Goal: Information Seeking & Learning: Learn about a topic

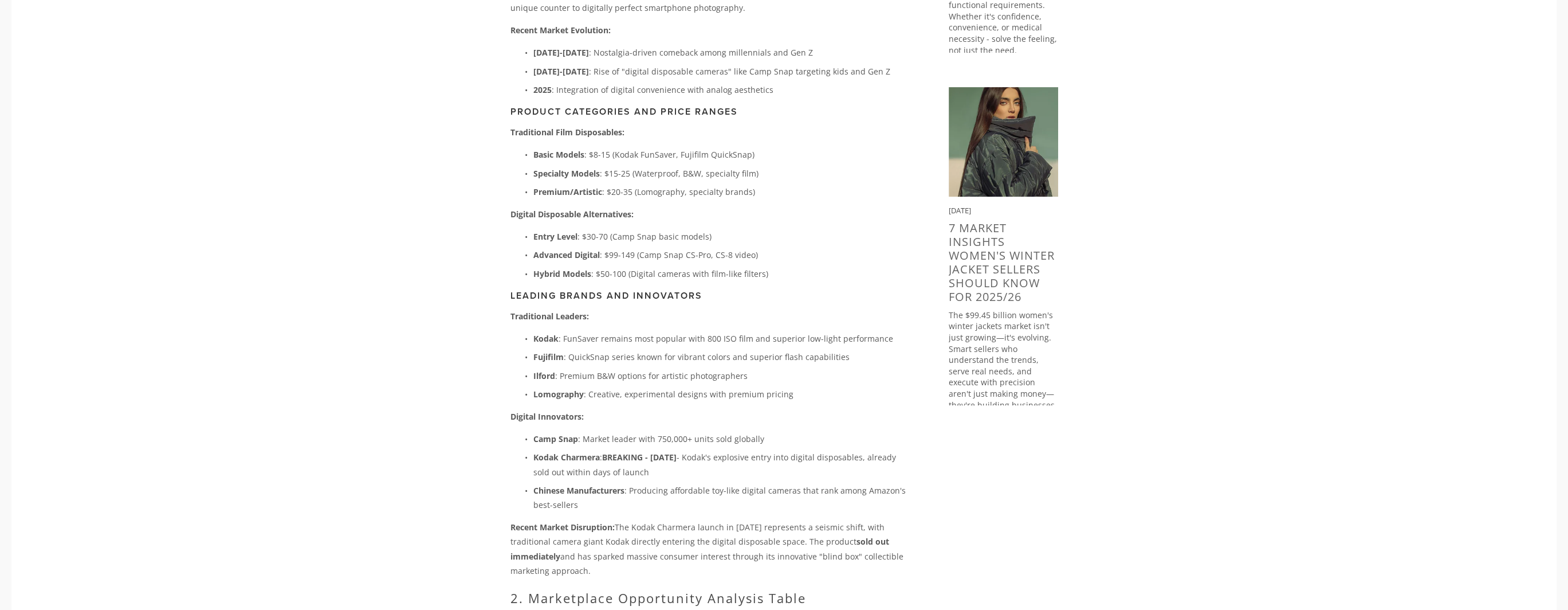
scroll to position [803, 0]
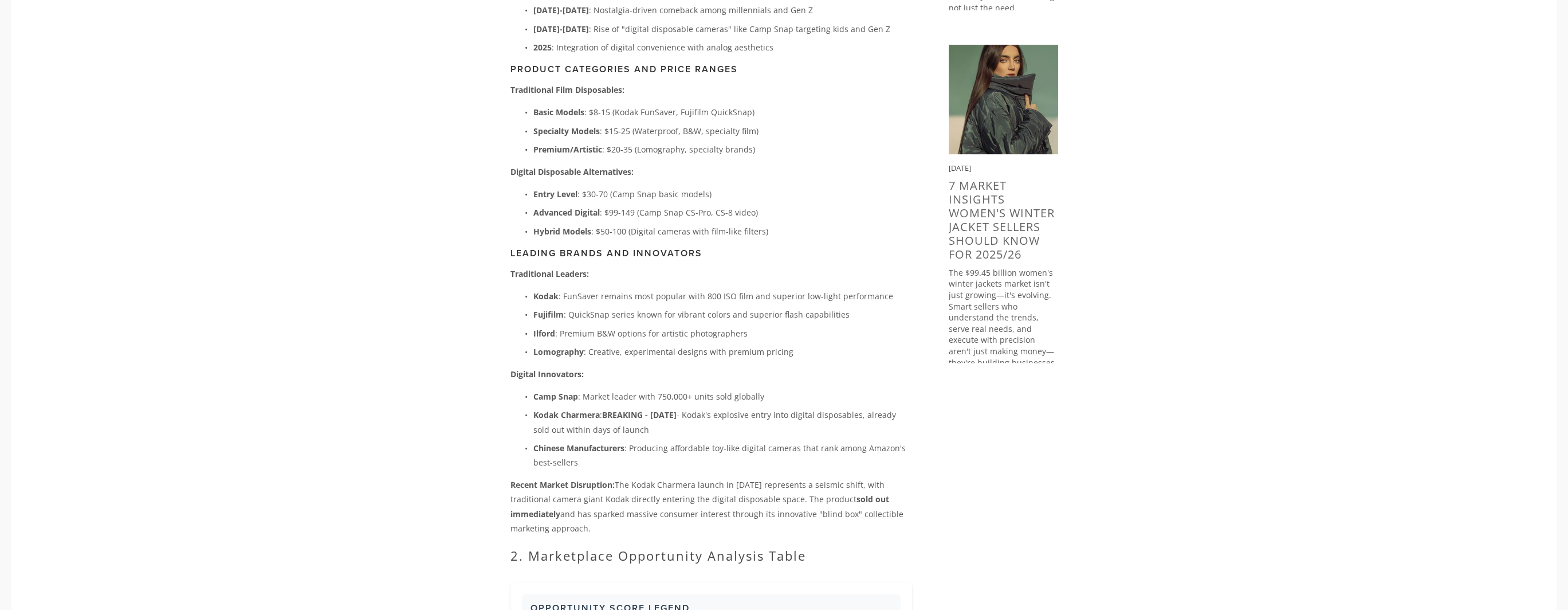
click at [613, 187] on p "Entry Level : $30-70 (Camp Snap basic models)" at bounding box center [722, 194] width 379 height 15
drag, startPoint x: 613, startPoint y: 182, endPoint x: 642, endPoint y: 180, distance: 29.1
click at [642, 187] on p "Entry Level : $30-70 (Camp Snap basic models)" at bounding box center [722, 194] width 379 height 15
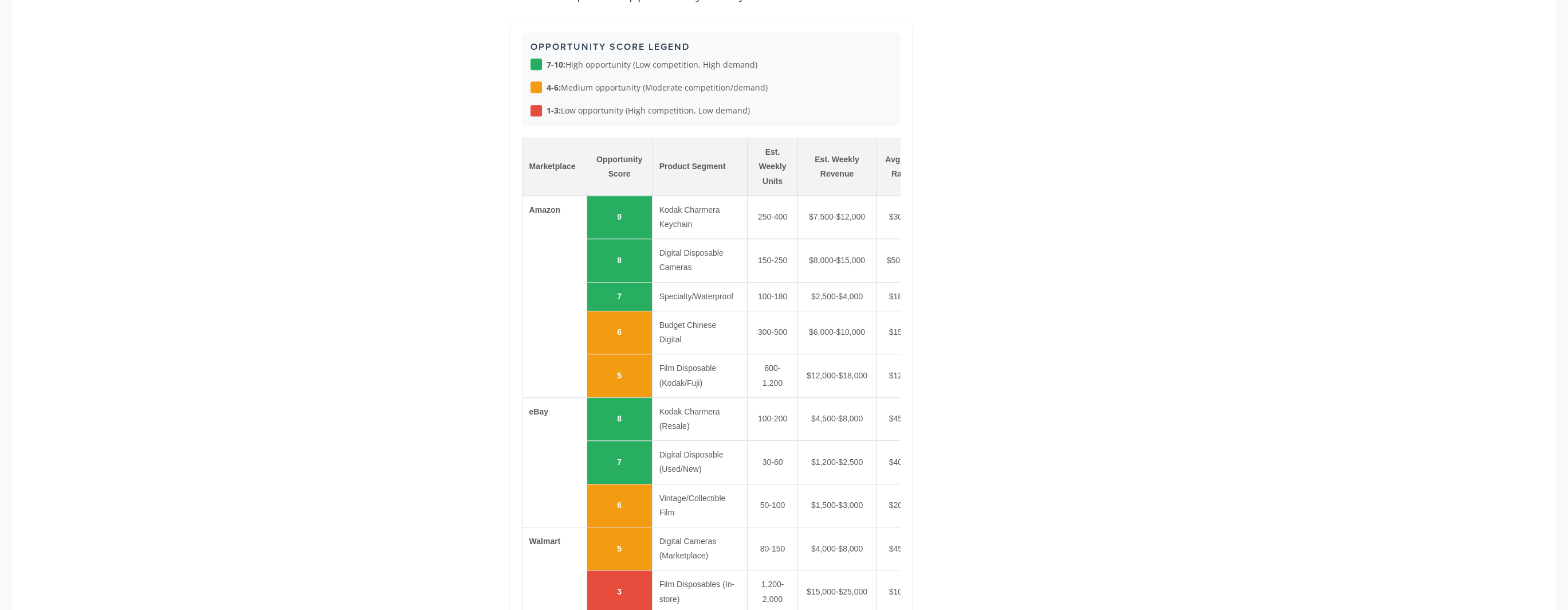
scroll to position [1433, 0]
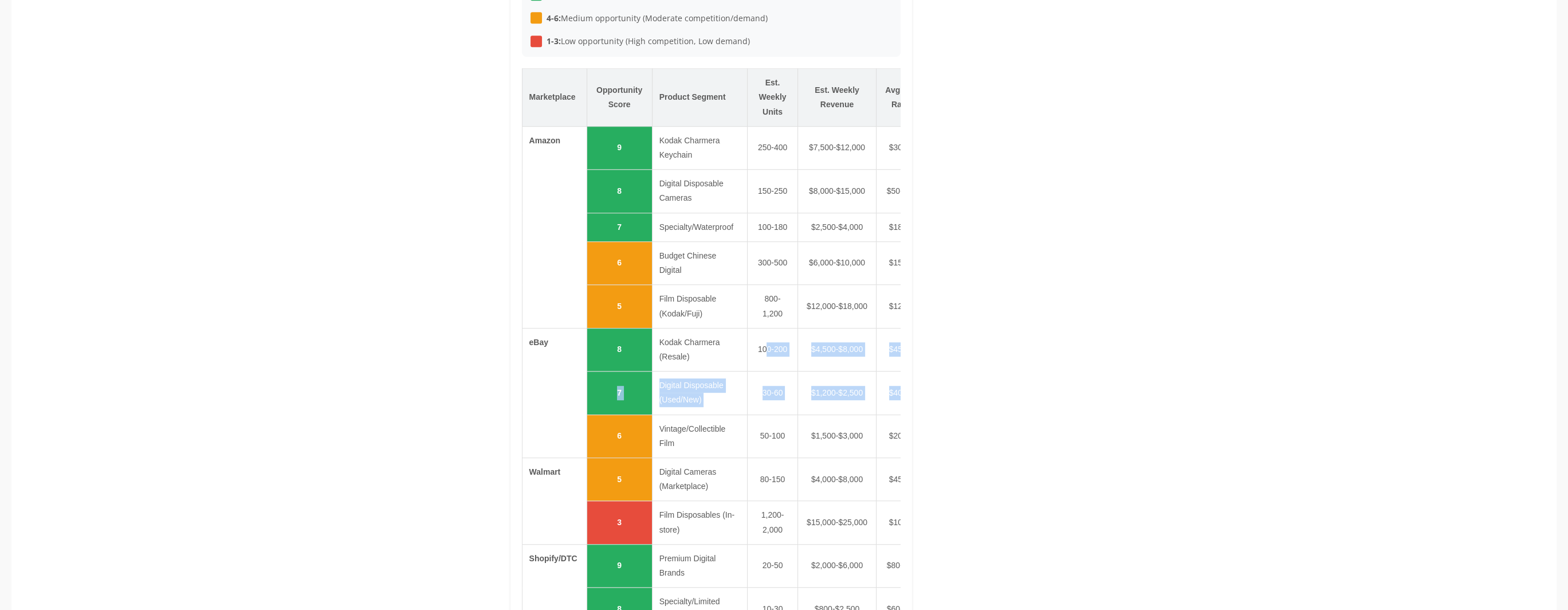
drag, startPoint x: 768, startPoint y: 344, endPoint x: 902, endPoint y: 375, distance: 137.5
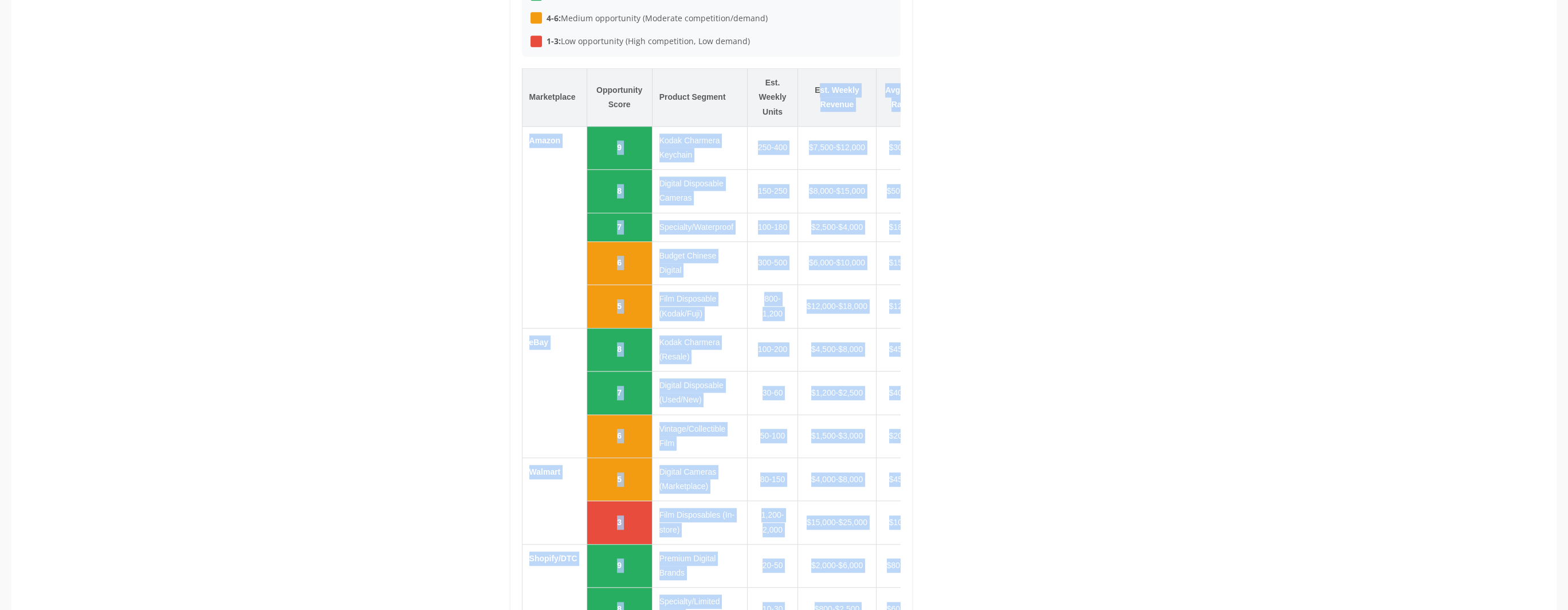
scroll to position [0, 80]
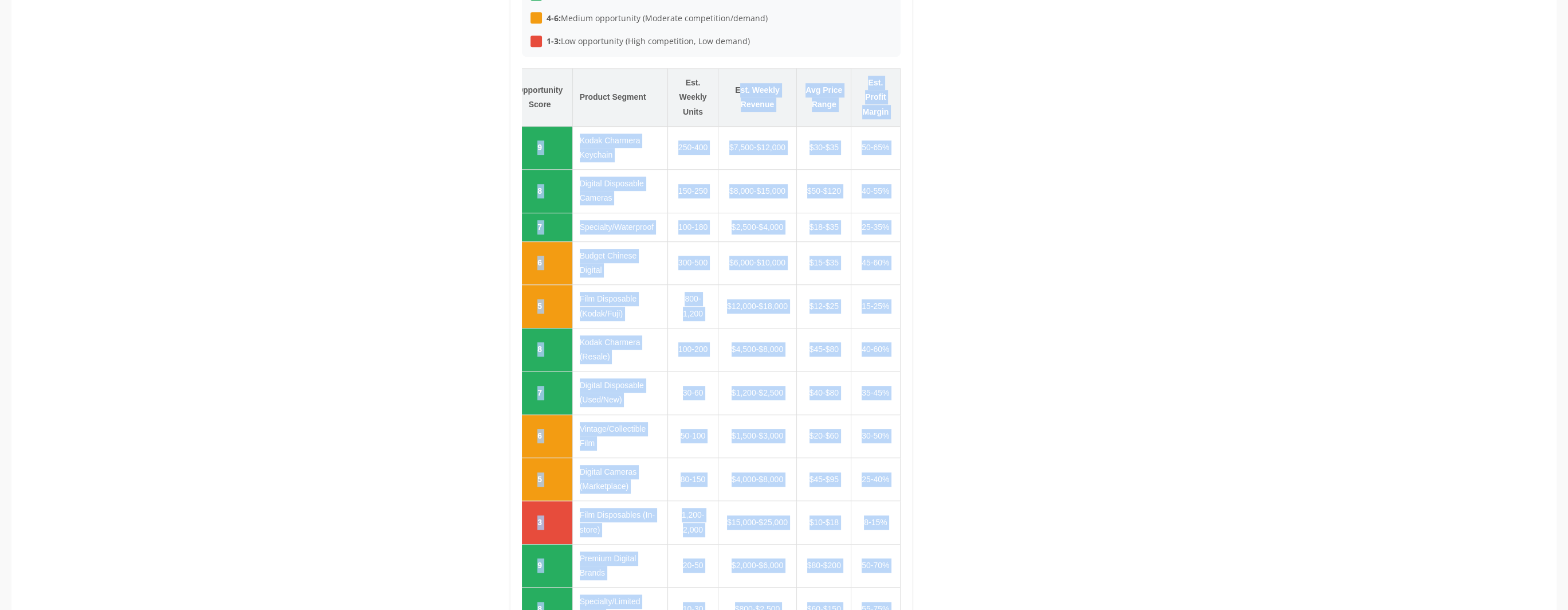
drag, startPoint x: 813, startPoint y: 81, endPoint x: 1064, endPoint y: 189, distance: 273.2
click at [881, 148] on td "50-65%" at bounding box center [876, 147] width 49 height 43
click at [799, 129] on td "$30-$35" at bounding box center [824, 147] width 55 height 43
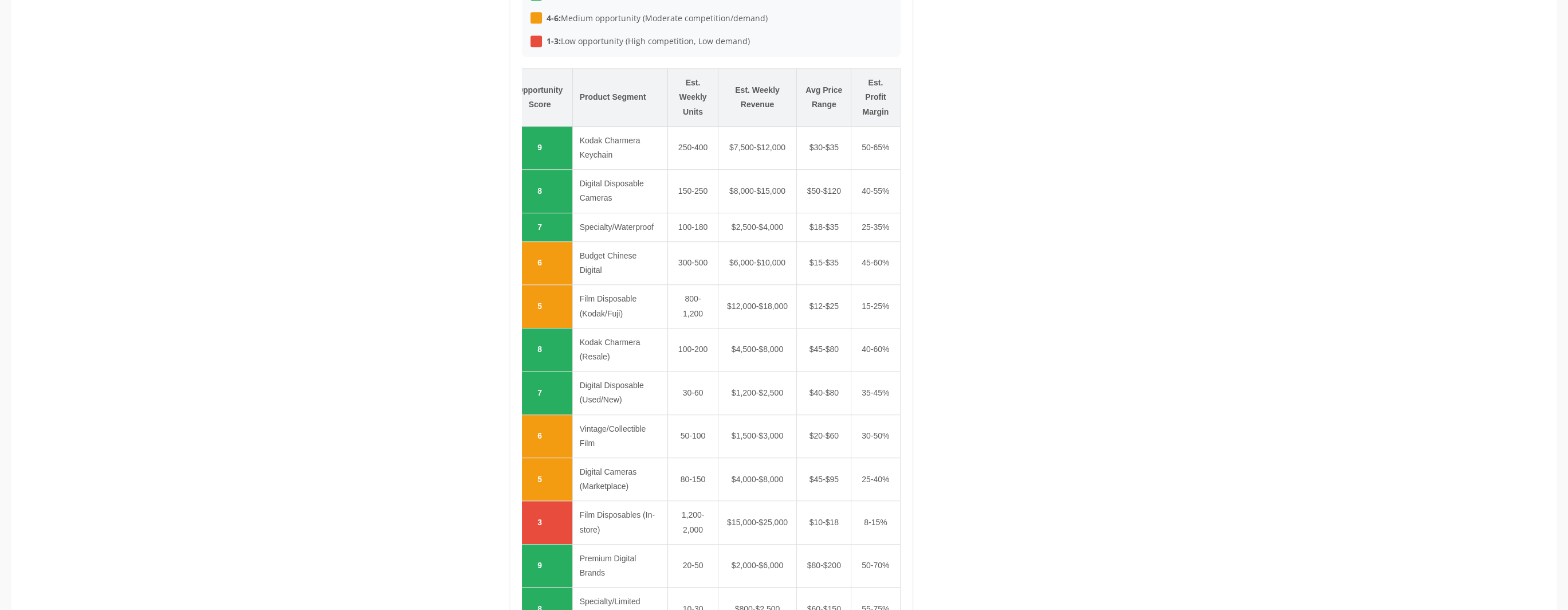
click at [572, 126] on td "Kodak Charmera Keychain" at bounding box center [620, 147] width 96 height 43
click at [579, 126] on td "Kodak Charmera Keychain" at bounding box center [620, 147] width 96 height 43
drag, startPoint x: 579, startPoint y: 121, endPoint x: 600, endPoint y: 135, distance: 25.2
click at [600, 135] on td "Kodak Charmera Keychain" at bounding box center [620, 147] width 96 height 43
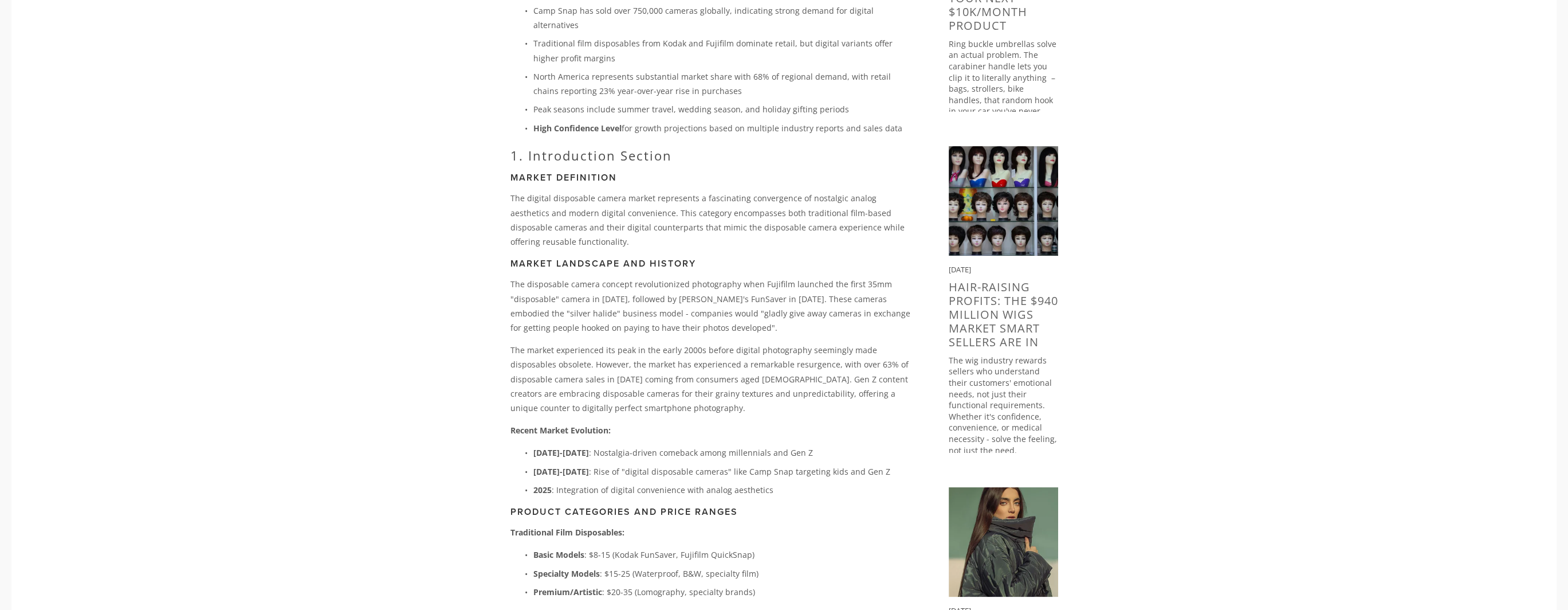
scroll to position [665, 0]
